Goal: Information Seeking & Learning: Compare options

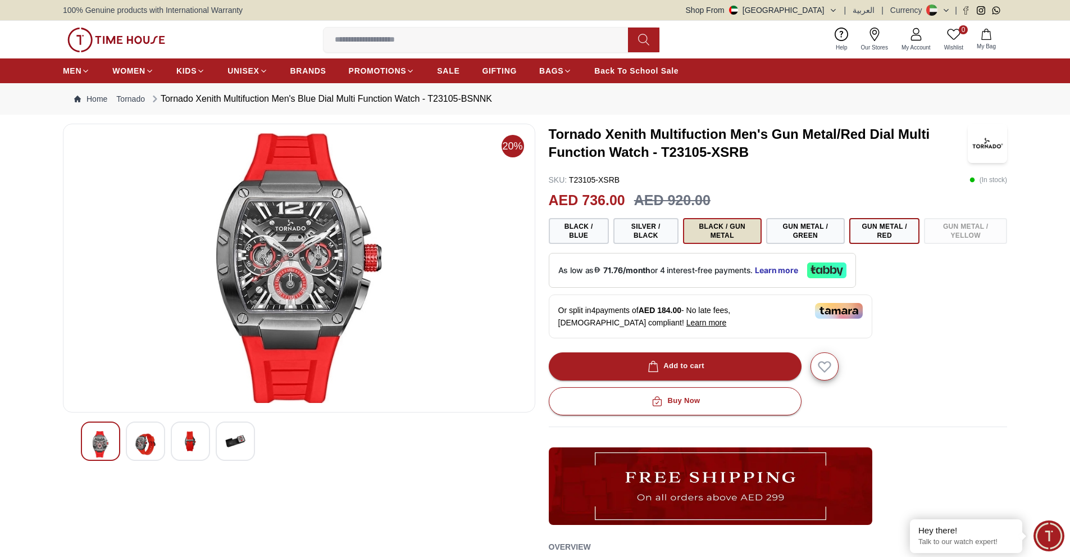
click at [749, 229] on button "Black / Gun Metal" at bounding box center [722, 231] width 79 height 26
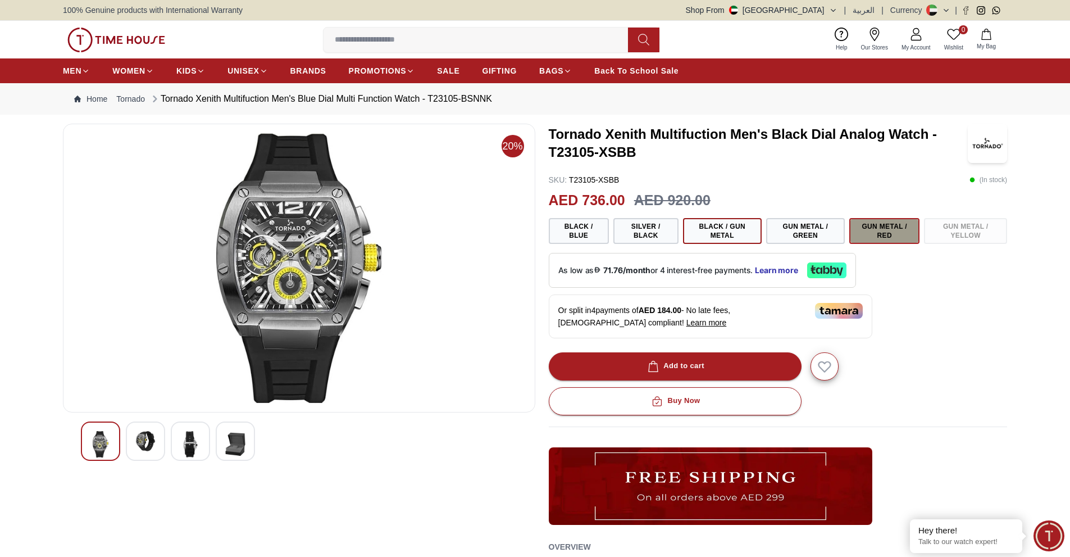
click at [899, 233] on button "Gun Metal / Red" at bounding box center [884, 231] width 70 height 26
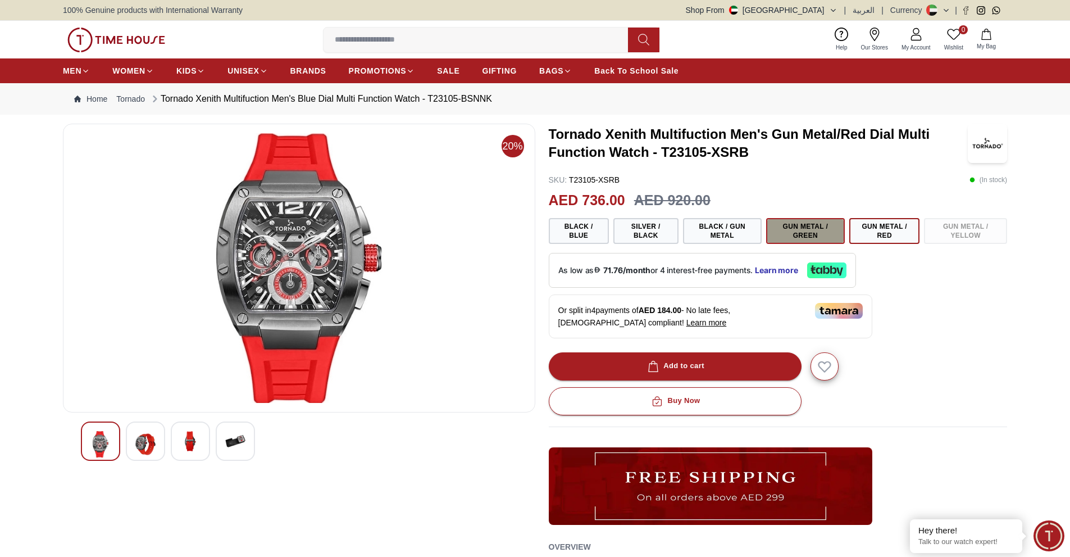
click at [834, 235] on button "Gun Metal / Green" at bounding box center [805, 231] width 79 height 26
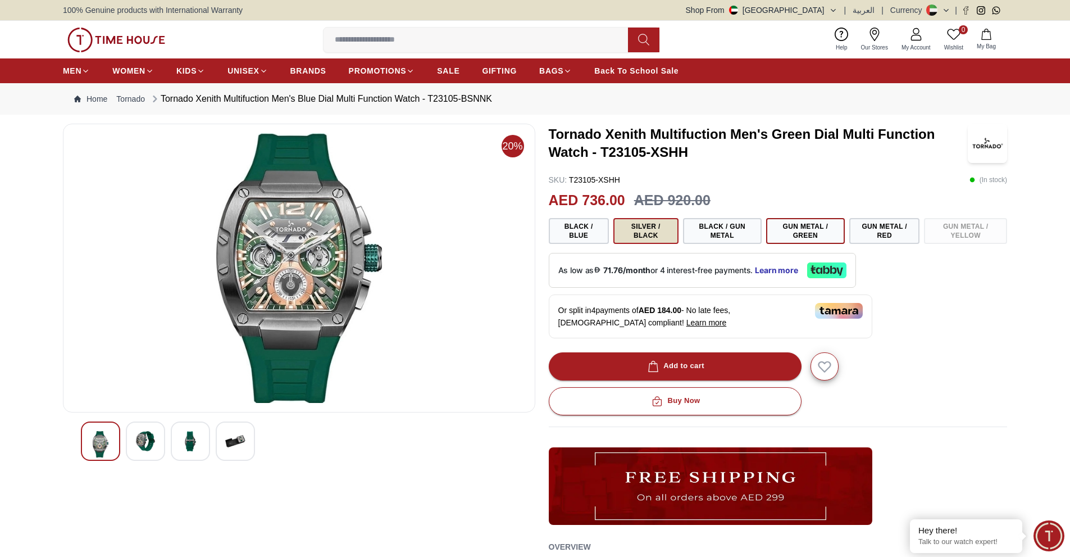
click at [631, 237] on button "Silver / Black" at bounding box center [645, 231] width 65 height 26
